Goal: Information Seeking & Learning: Learn about a topic

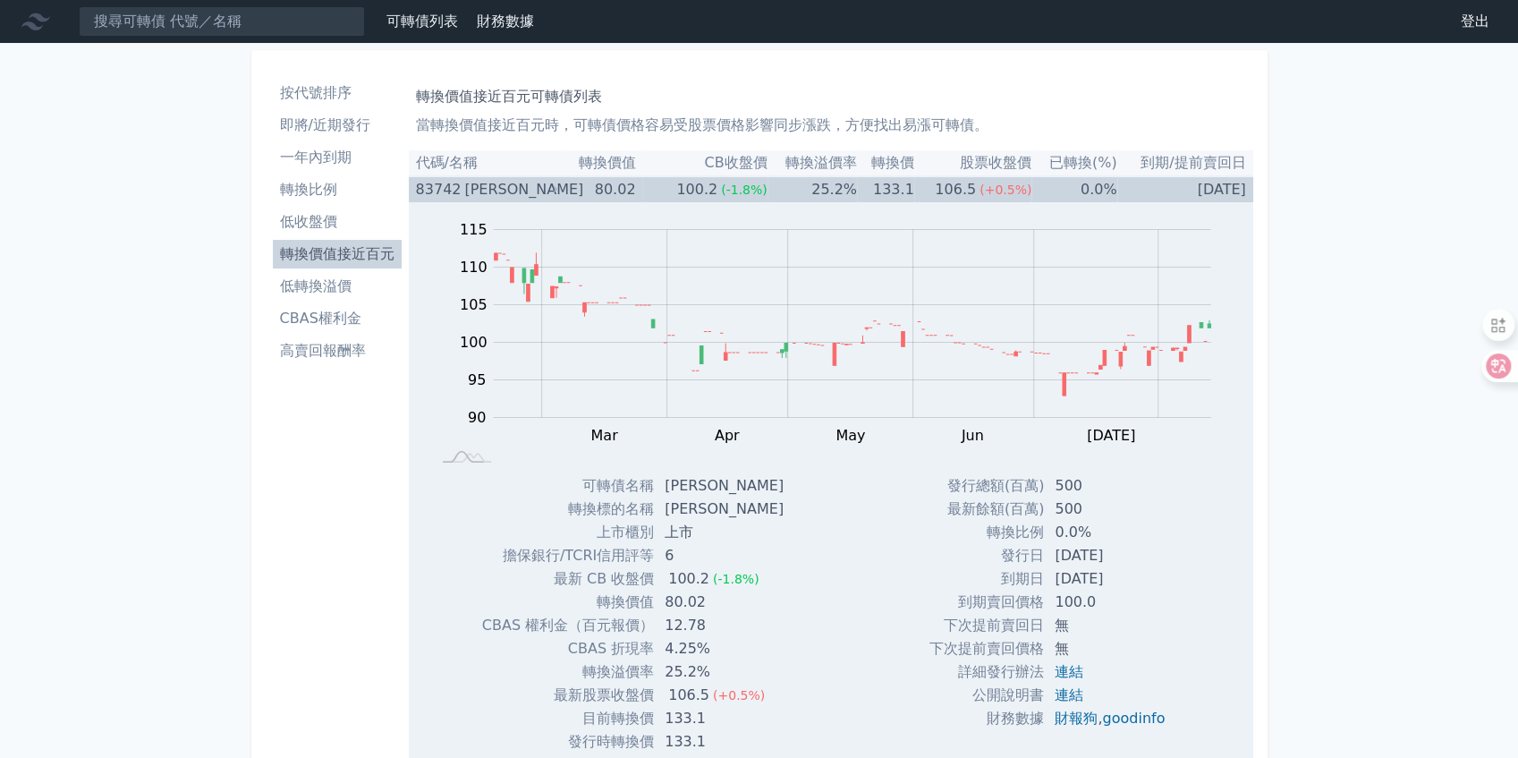
click at [683, 186] on div "100.2" at bounding box center [697, 189] width 48 height 25
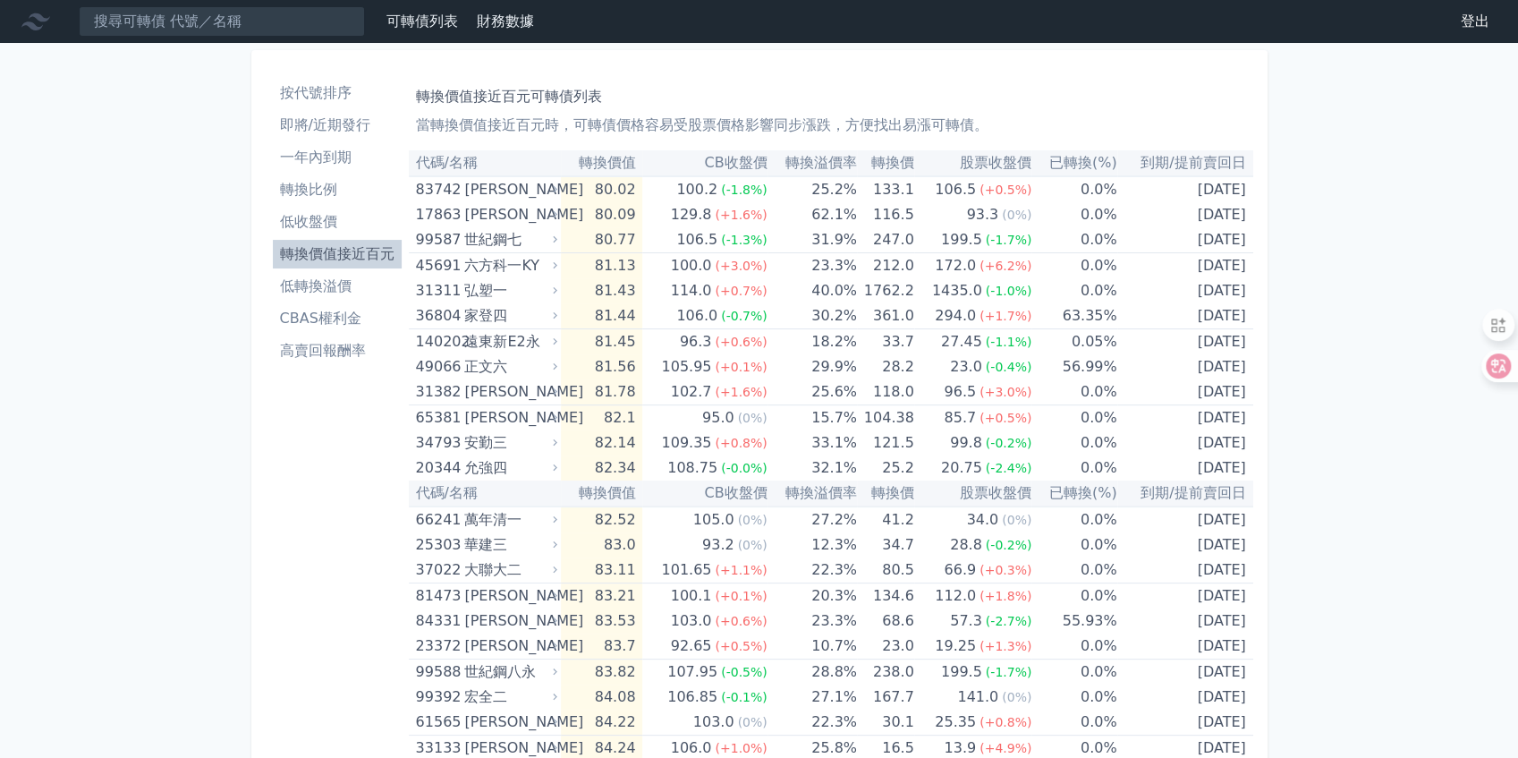
click at [361, 255] on li "轉換價值接近百元" at bounding box center [337, 253] width 129 height 21
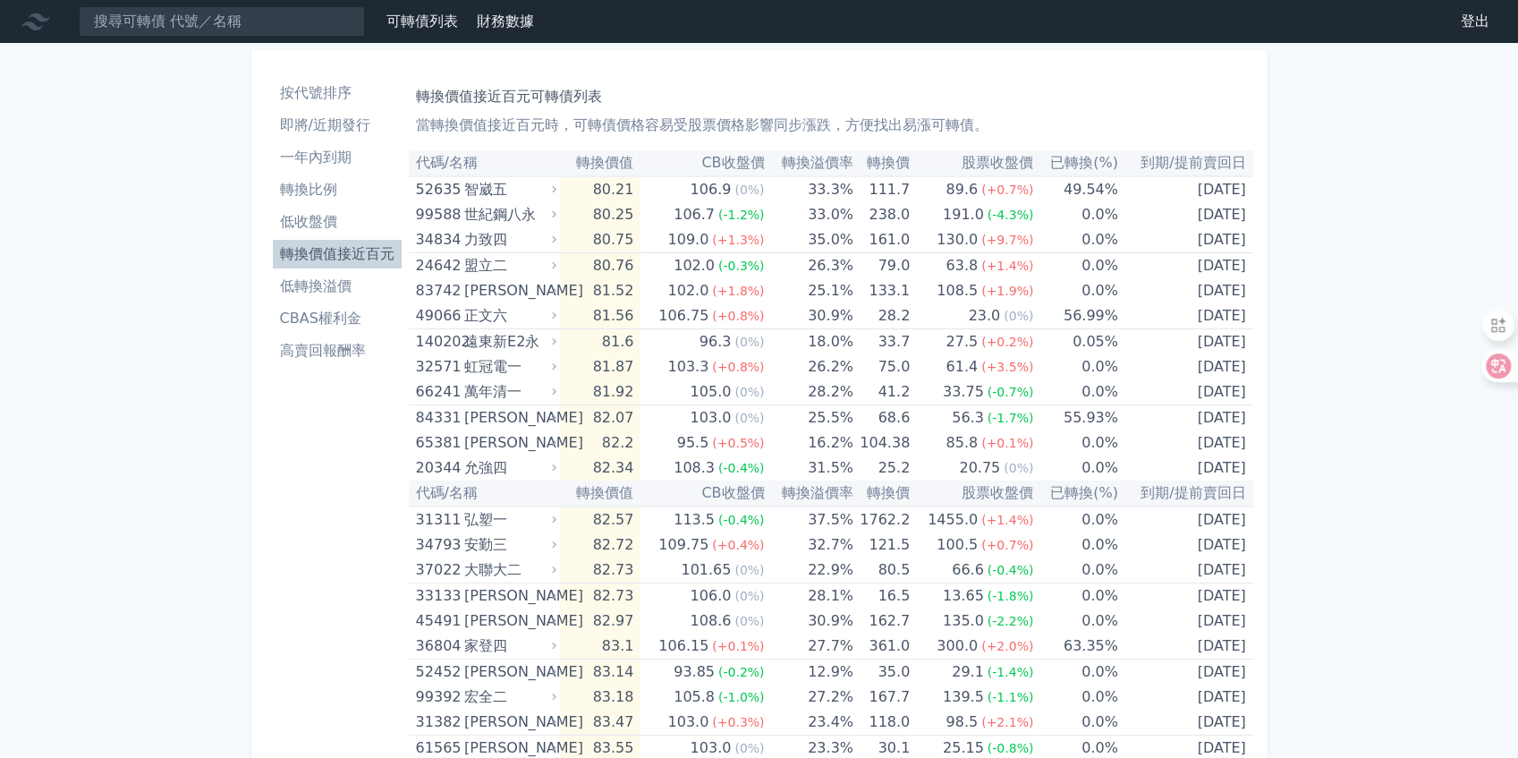
click at [342, 353] on li "高賣回報酬率" at bounding box center [337, 350] width 129 height 21
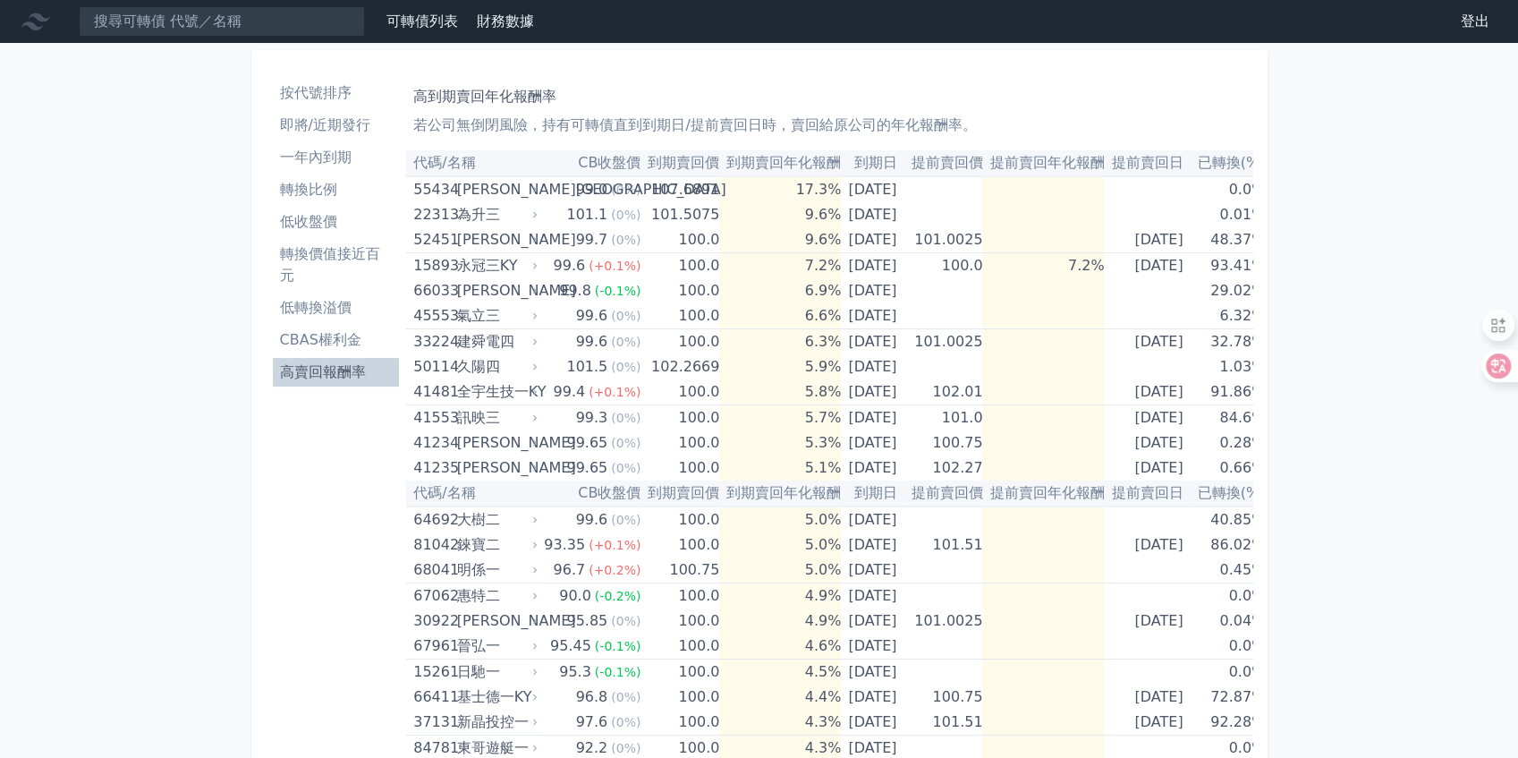
click at [336, 127] on li "即將/近期發行" at bounding box center [336, 125] width 127 height 21
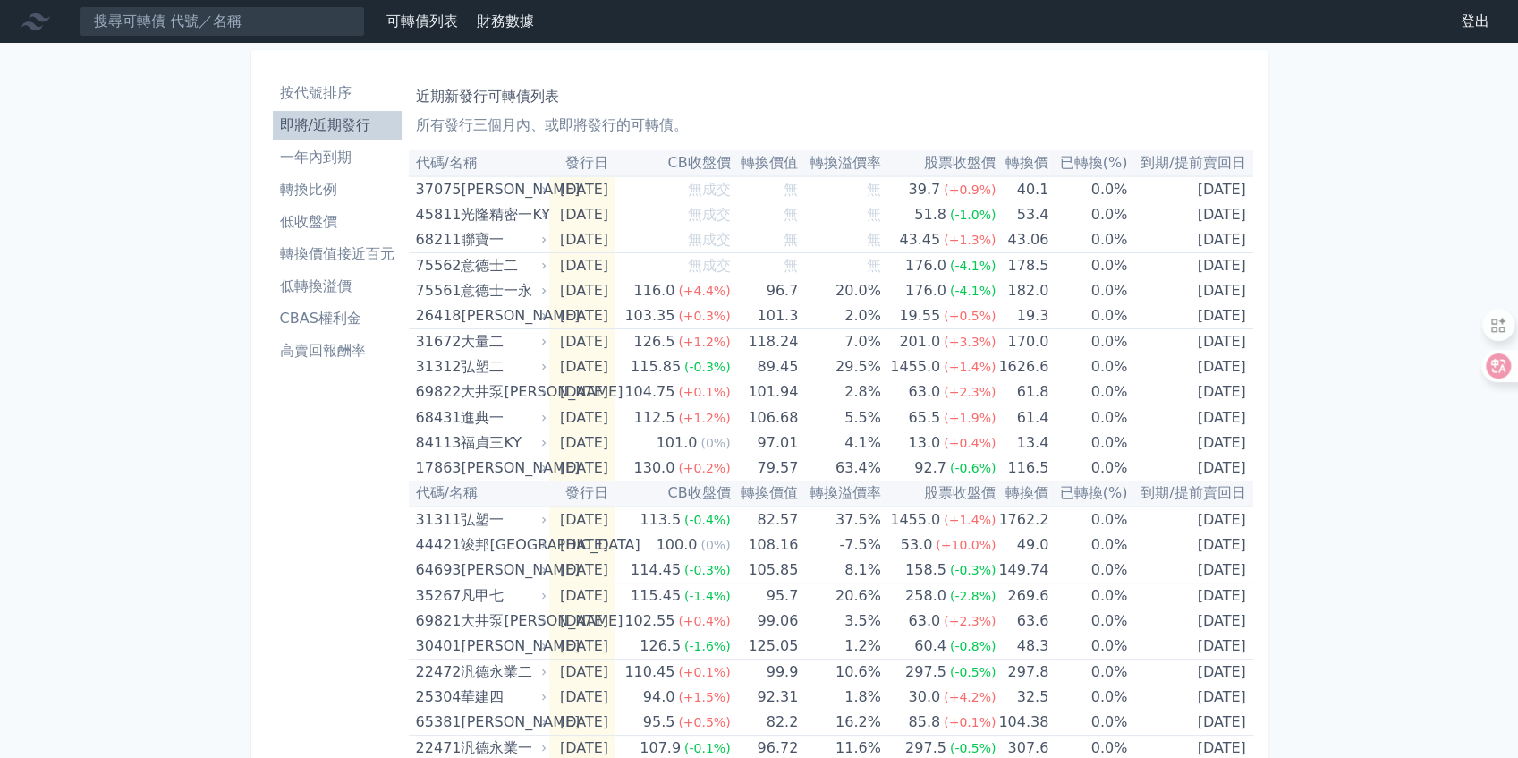
click at [347, 141] on ul "按代號排序 即將/近期發行 一年內到期 轉換比例 低收盤價 轉換價值接近百元 低轉換溢價 CBAS權利金 高賣回報酬率" at bounding box center [337, 222] width 129 height 286
click at [344, 153] on li "一年內到期" at bounding box center [337, 157] width 129 height 21
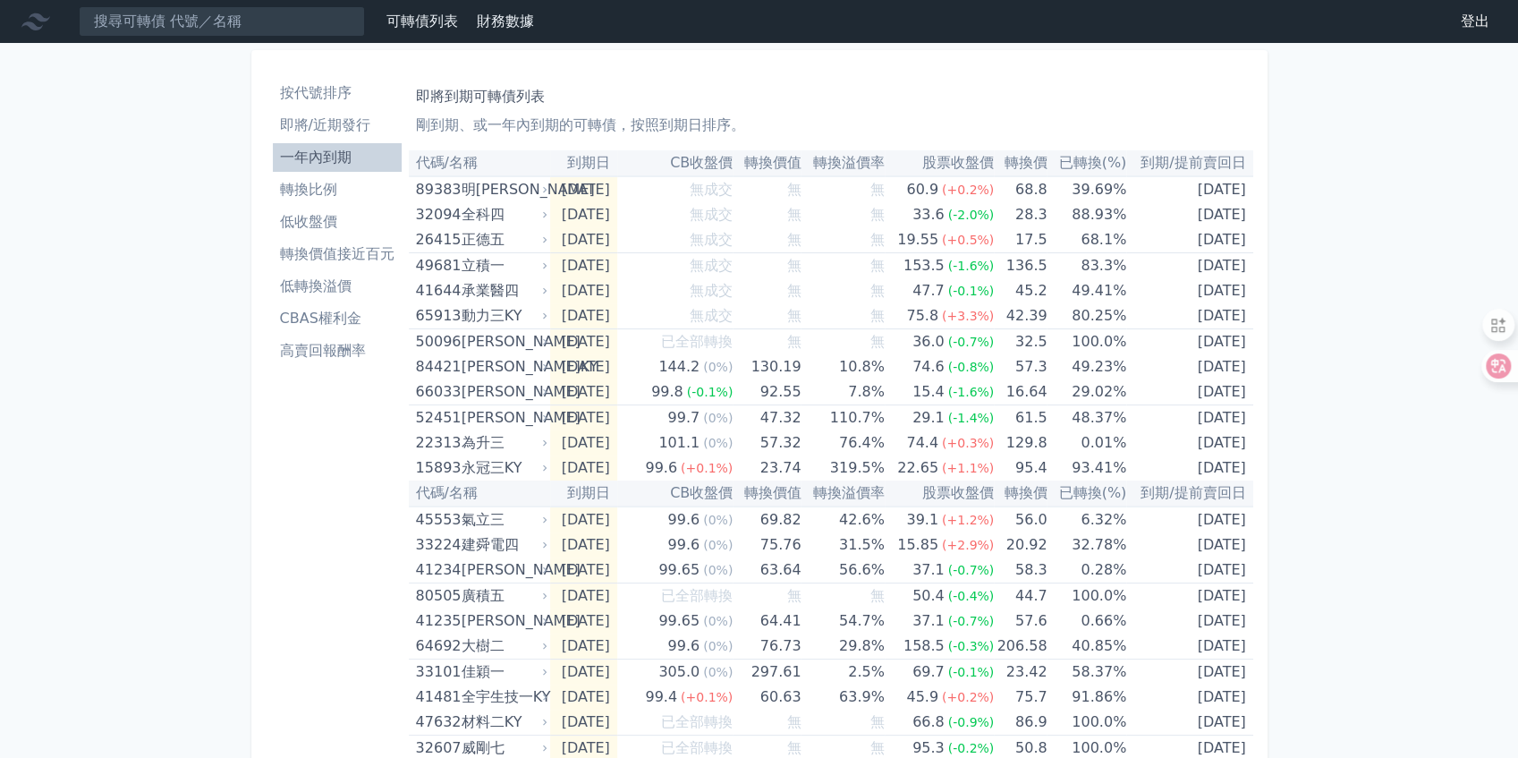
click at [363, 250] on li "轉換價值接近百元" at bounding box center [337, 253] width 129 height 21
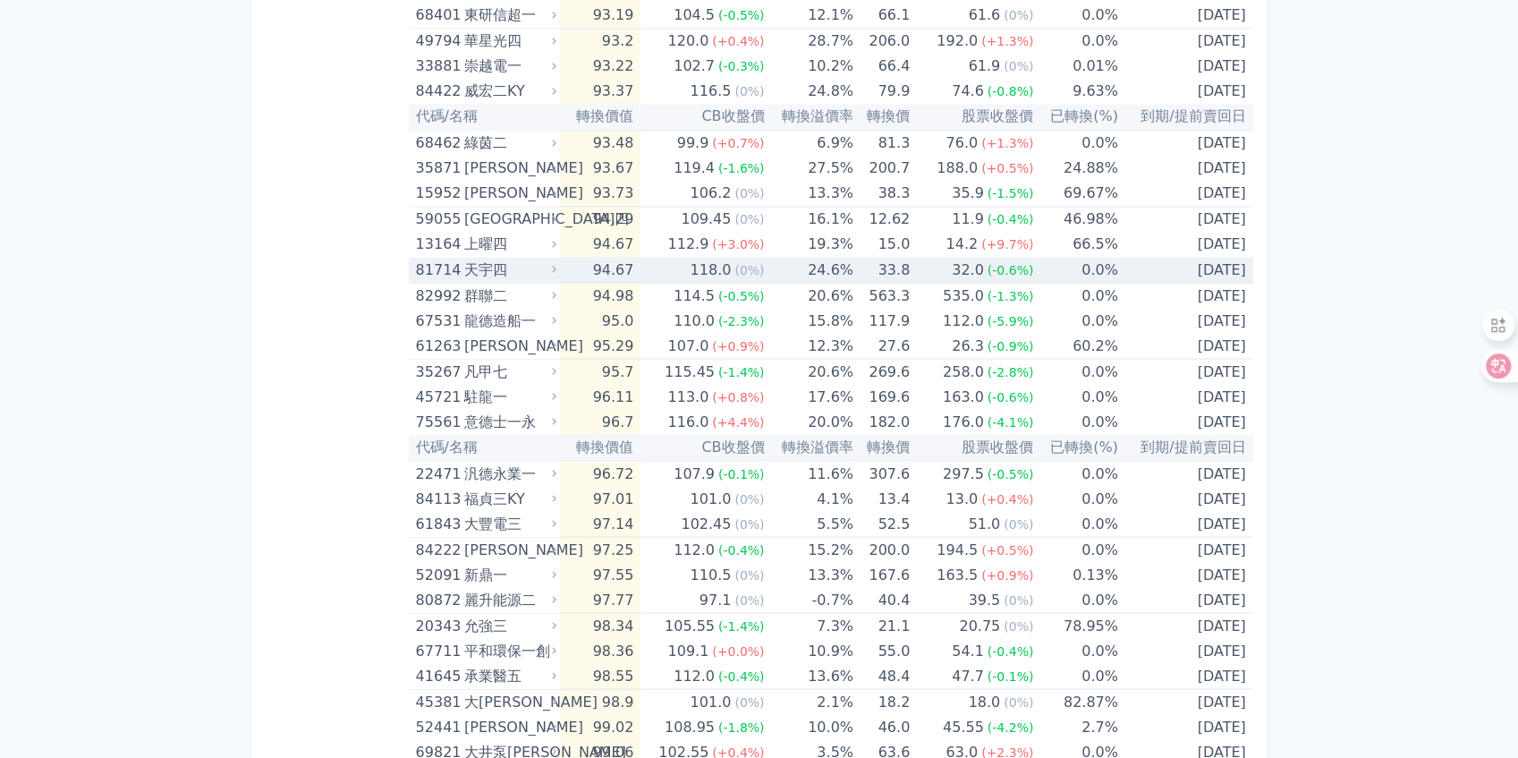
scroll to position [2087, 0]
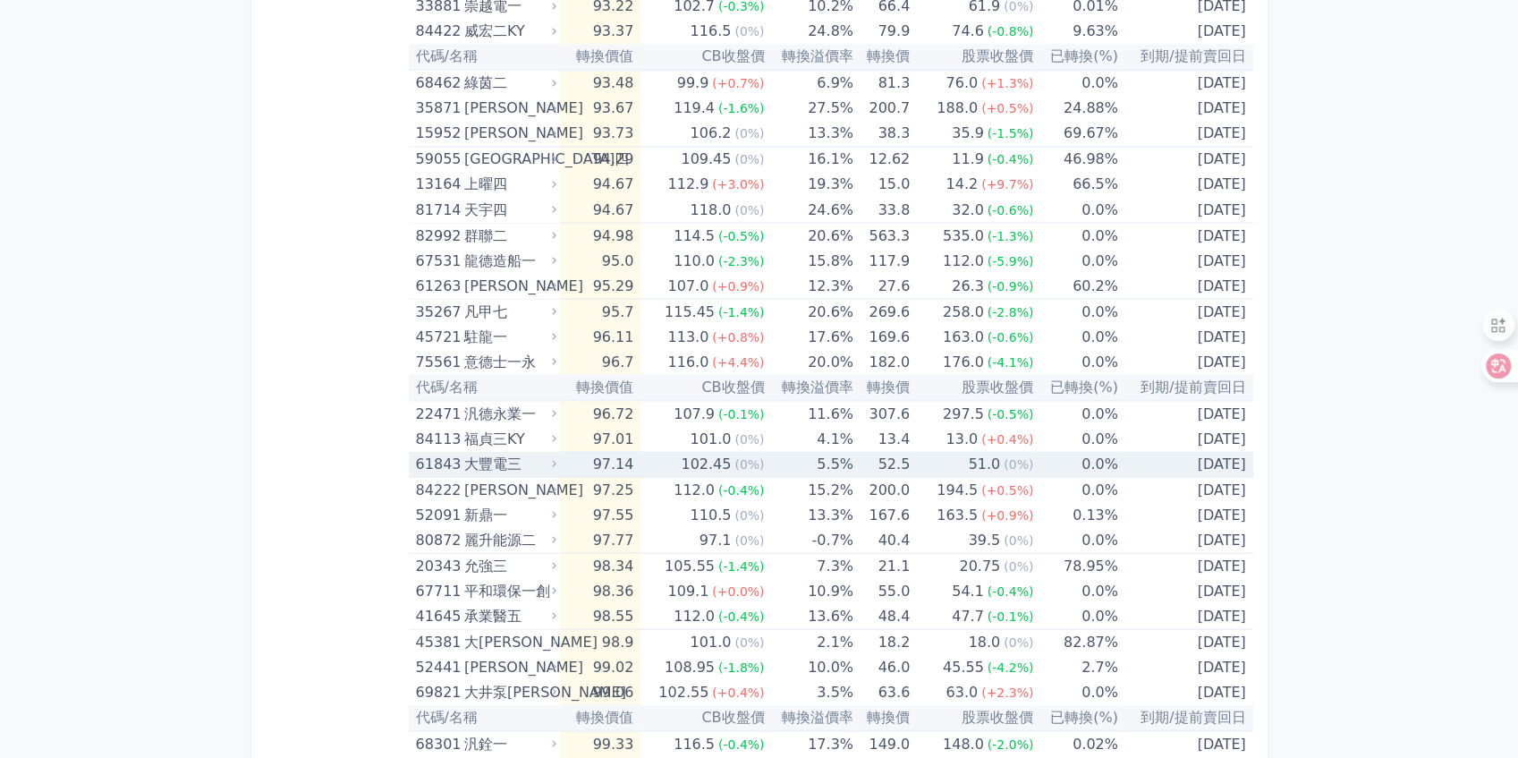
click at [641, 458] on td "97.14" at bounding box center [600, 464] width 81 height 26
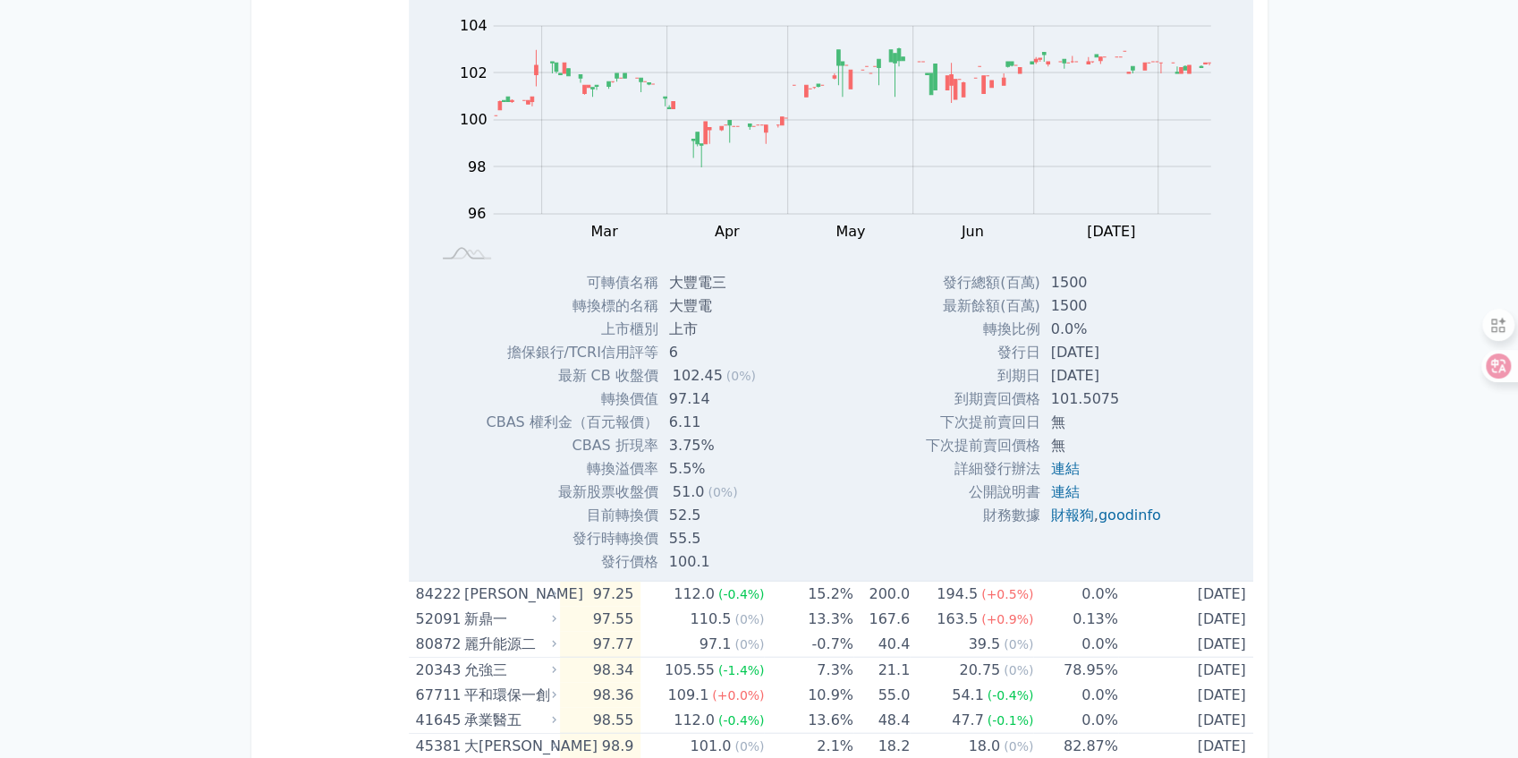
scroll to position [2564, 0]
drag, startPoint x: 708, startPoint y: 419, endPoint x: 676, endPoint y: 419, distance: 32.2
click at [676, 419] on td "6.11" at bounding box center [715, 422] width 112 height 23
click at [728, 460] on td "5.5%" at bounding box center [715, 468] width 112 height 23
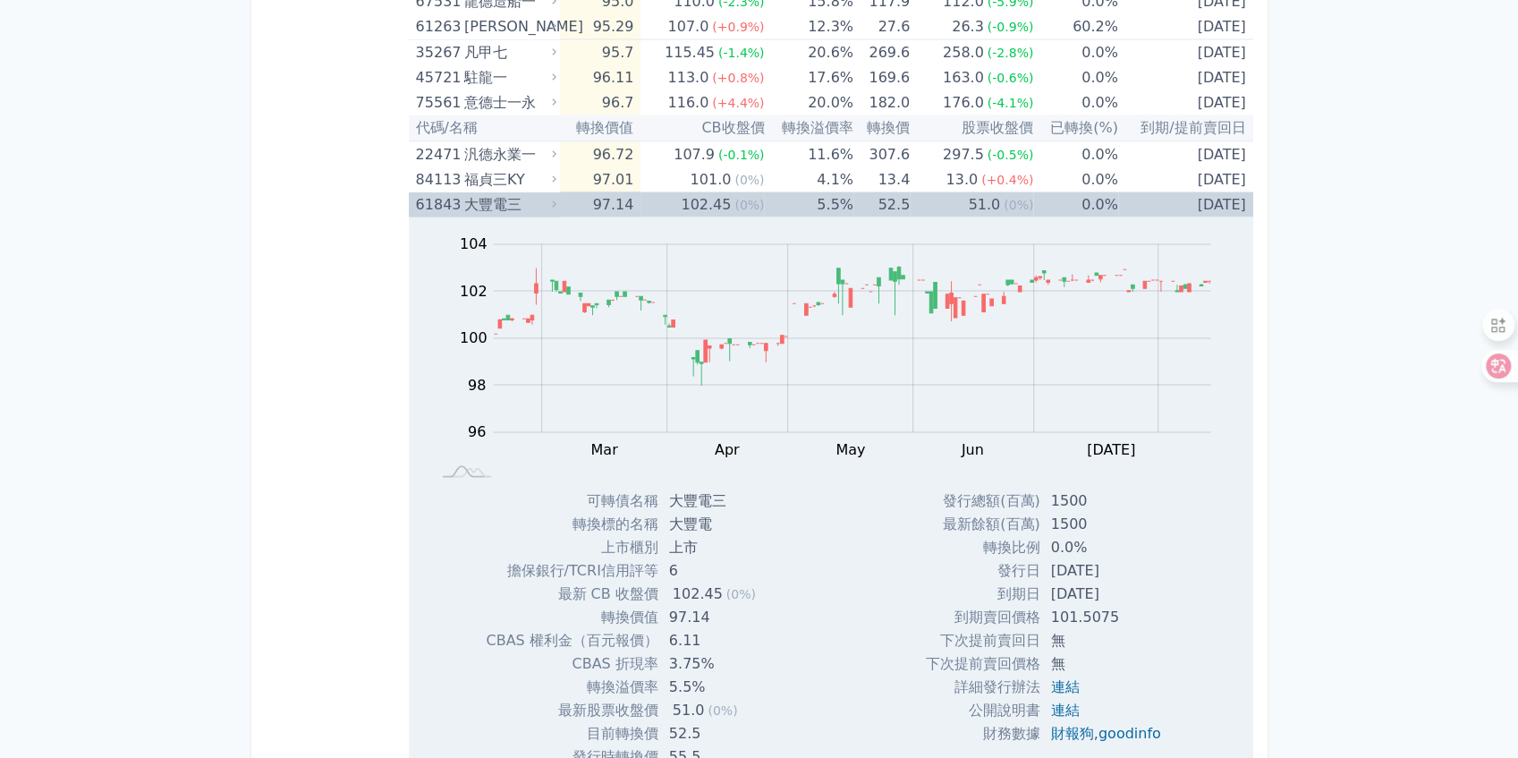
scroll to position [2326, 0]
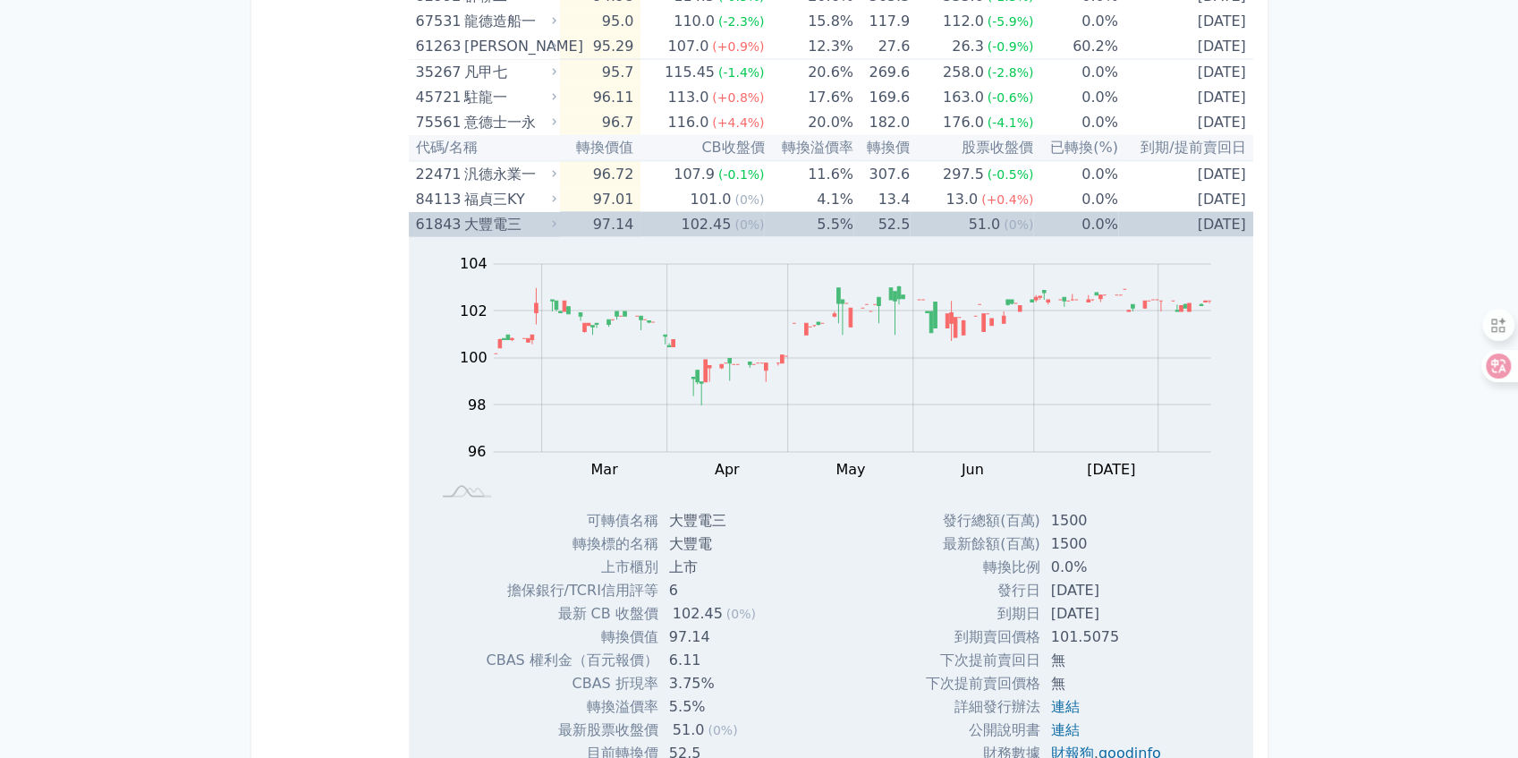
click at [446, 212] on div "61843" at bounding box center [438, 224] width 44 height 25
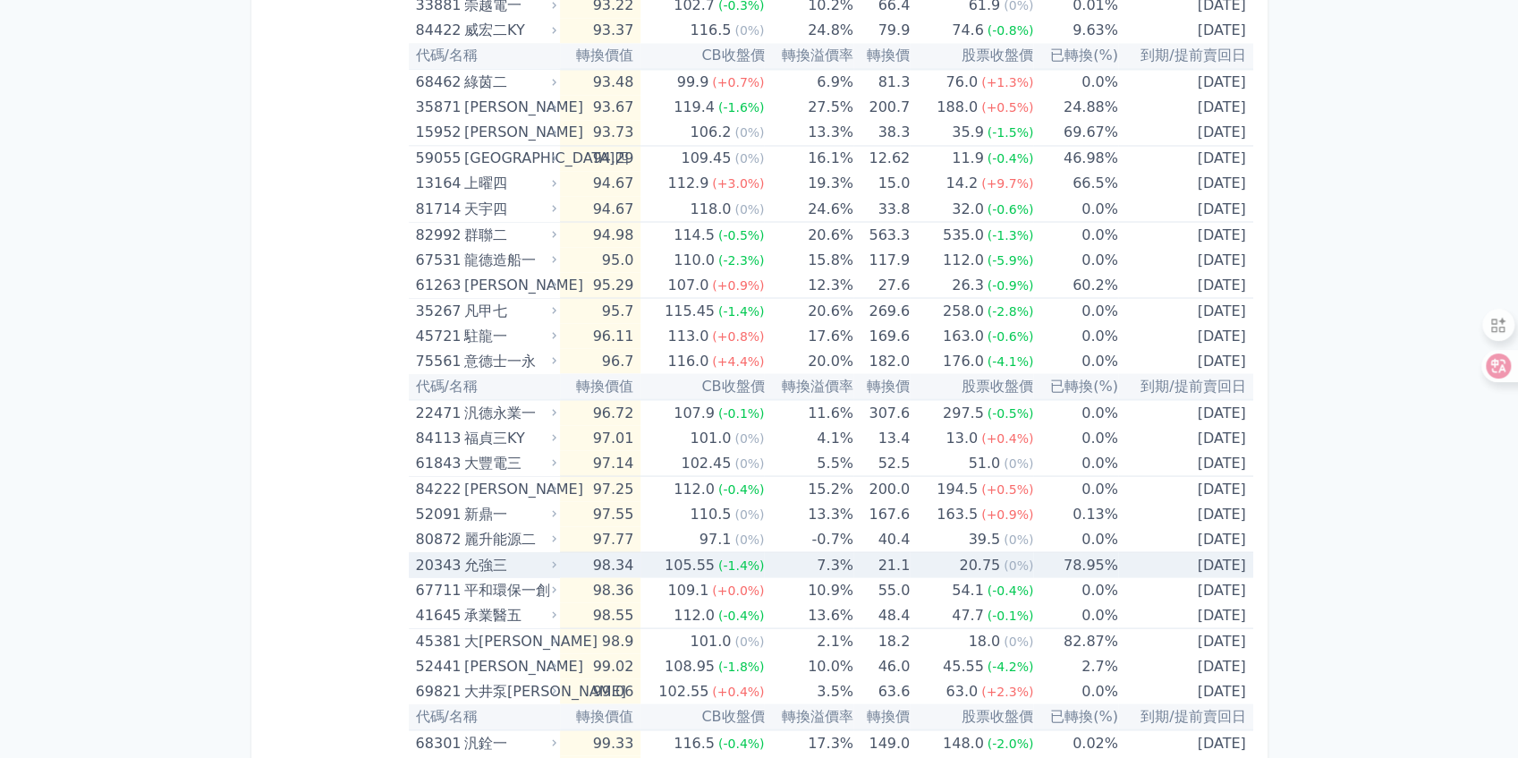
scroll to position [2087, 0]
